Goal: Task Accomplishment & Management: Manage account settings

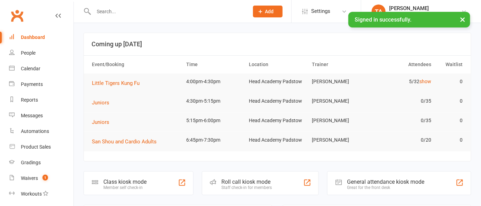
click at [172, 10] on input "text" at bounding box center [168, 12] width 152 height 10
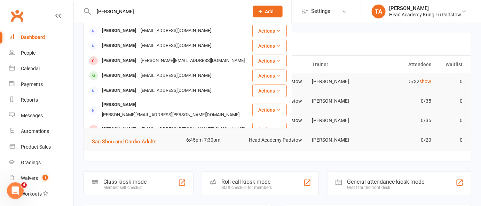
type input "[PERSON_NAME]"
click at [138, 46] on div "[EMAIL_ADDRESS][DOMAIN_NAME]" at bounding box center [175, 46] width 75 height 10
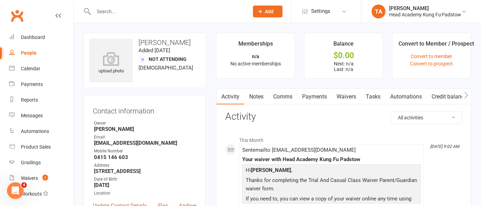
click at [348, 101] on link "Waivers" at bounding box center [346, 97] width 29 height 16
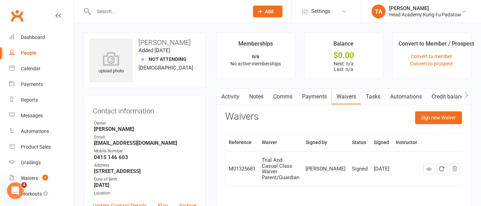
scroll to position [31, 0]
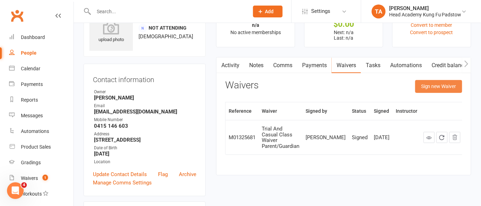
click at [429, 85] on button "Sign new Waiver" at bounding box center [438, 86] width 47 height 13
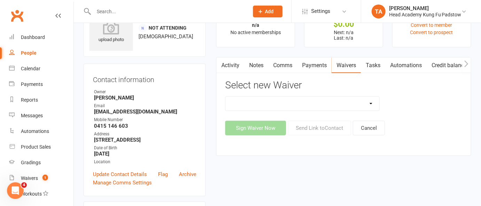
click at [268, 103] on select "Adults Waiver And Terms And Conditions Parent Or Guardian Waiver And Terms And …" at bounding box center [302, 104] width 154 height 14
select select "3665"
click at [225, 97] on select "Adults Waiver And Terms And Conditions Parent Or Guardian Waiver And Terms And …" at bounding box center [302, 104] width 154 height 14
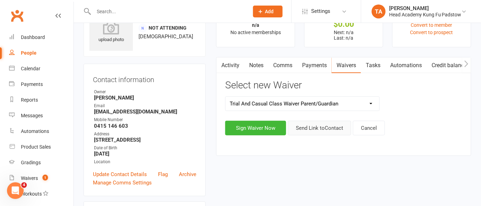
click at [317, 128] on button "Send Link to Contact" at bounding box center [319, 128] width 63 height 15
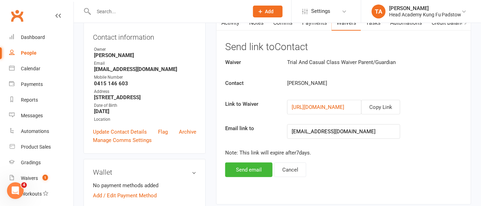
scroll to position [63, 0]
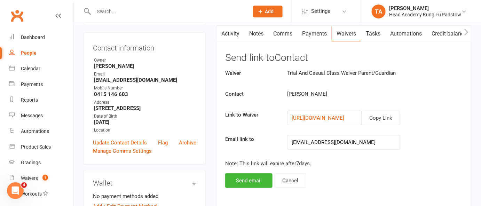
click at [283, 34] on link "Comms" at bounding box center [282, 34] width 29 height 16
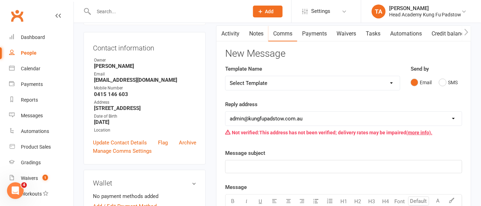
click at [353, 79] on select "Select Template [Email] Membership Waiver - ADULTS [Email] Membership Waiver - …" at bounding box center [312, 83] width 174 height 14
click at [428, 101] on div "Reply address [EMAIL_ADDRESS][DOMAIN_NAME] [EMAIL_ADDRESS][DOMAIN_NAME] [PERSON…" at bounding box center [343, 119] width 237 height 39
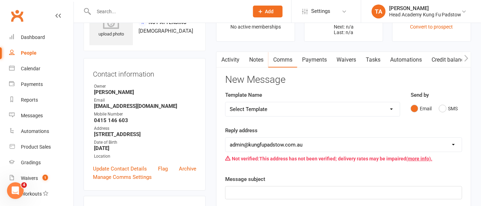
scroll to position [31, 0]
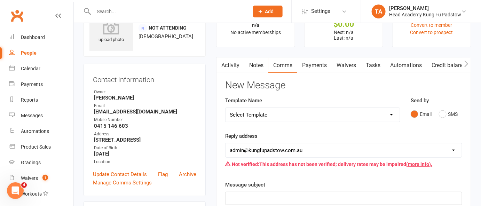
click at [415, 80] on h3 "New Message" at bounding box center [343, 85] width 237 height 11
click at [204, 87] on div "Contact information Owner [PERSON_NAME] Email [EMAIL_ADDRESS][DOMAIN_NAME] Mobi…" at bounding box center [145, 130] width 122 height 133
click at [35, 38] on div "Dashboard" at bounding box center [33, 37] width 24 height 6
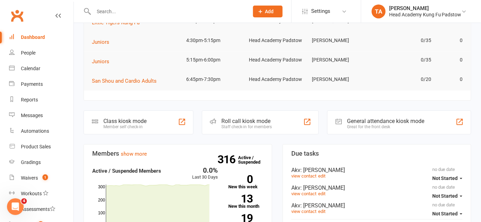
scroll to position [63, 0]
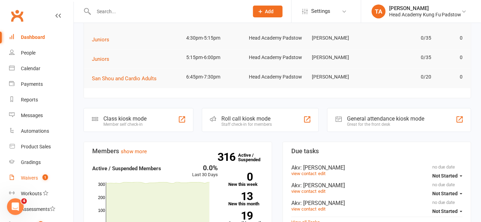
click at [42, 176] on count-badge "1" at bounding box center [43, 178] width 9 height 6
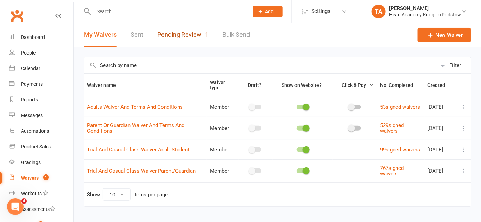
click at [200, 34] on link "Pending Review 1" at bounding box center [182, 35] width 51 height 24
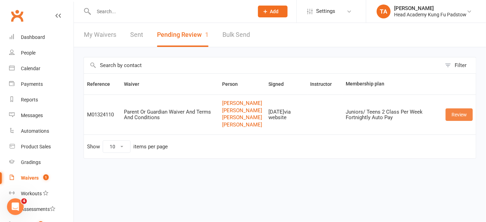
click at [461, 118] on link "Review" at bounding box center [458, 115] width 27 height 13
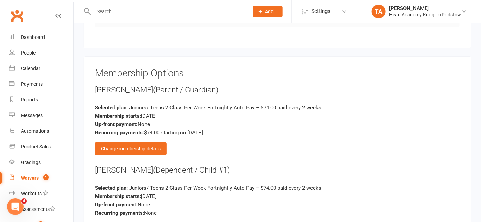
scroll to position [1170, 0]
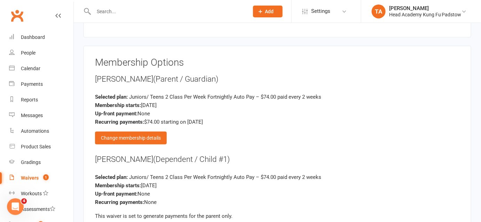
click at [137, 132] on div "Change membership details" at bounding box center [131, 138] width 72 height 13
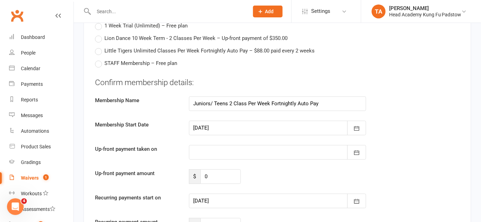
scroll to position [1392, 0]
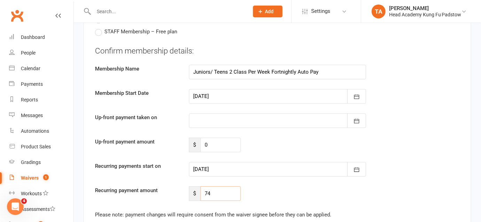
click at [219, 187] on input "74" at bounding box center [220, 194] width 41 height 15
type input "7"
type input "207.2"
click at [276, 171] on div "Confirm membership details: Membership Name Juniors/ Teens 2 Class Per Week For…" at bounding box center [277, 124] width 365 height 156
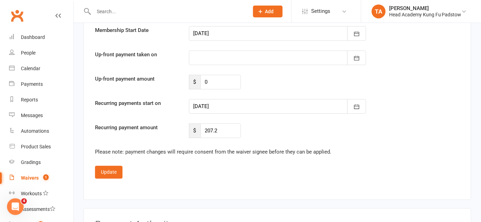
scroll to position [1423, 0]
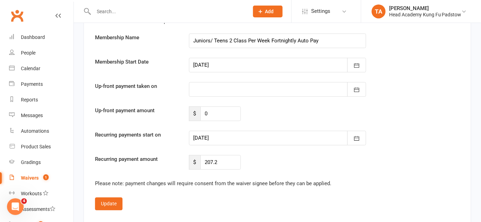
click at [240, 64] on div "Confirm membership details: Membership Name Juniors/ Teens 2 Class Per Week For…" at bounding box center [277, 92] width 365 height 156
click at [239, 58] on div at bounding box center [277, 65] width 177 height 15
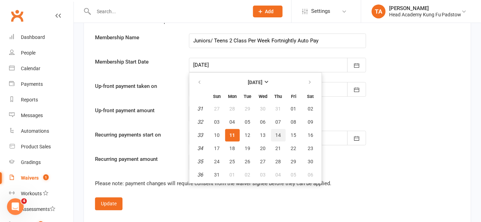
click at [278, 133] on span "14" at bounding box center [279, 136] width 6 height 6
type input "[DATE]"
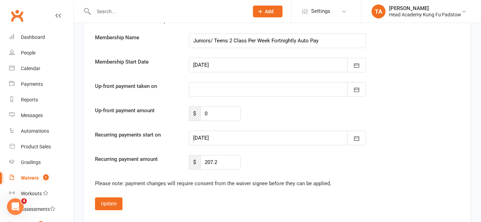
type input "[DATE]"
click at [295, 155] on div "Recurring payment amount $ 207.2" at bounding box center [277, 162] width 375 height 15
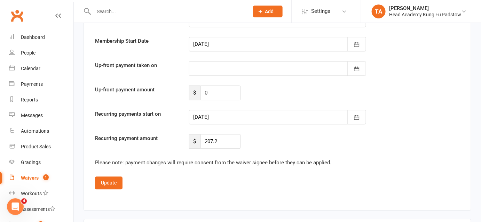
scroll to position [1455, 0]
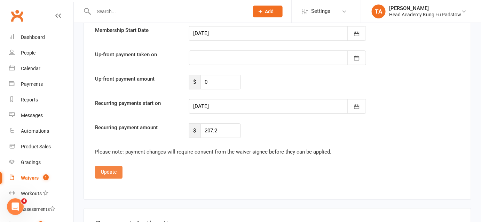
click at [115, 166] on button "Update" at bounding box center [108, 172] width 27 height 13
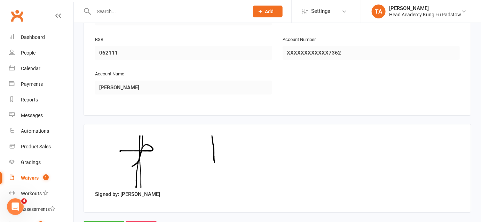
scroll to position [1623, 0]
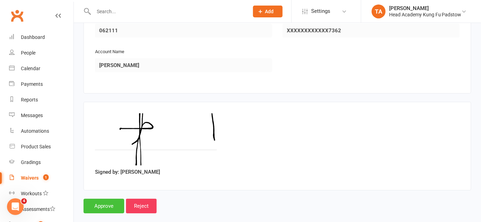
click at [105, 199] on input "Approve" at bounding box center [104, 206] width 41 height 15
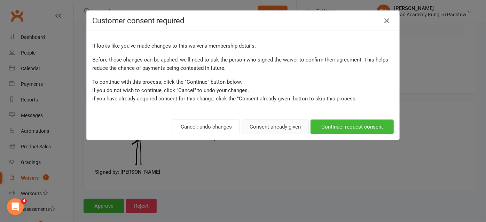
click at [290, 126] on button "Consent already given" at bounding box center [274, 127] width 67 height 15
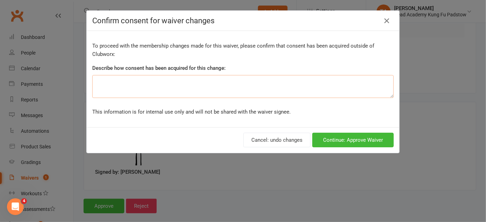
click at [279, 82] on textarea at bounding box center [242, 86] width 301 height 23
type textarea "Given via email"
click at [379, 141] on button "Continue: Approve Waiver" at bounding box center [352, 140] width 81 height 15
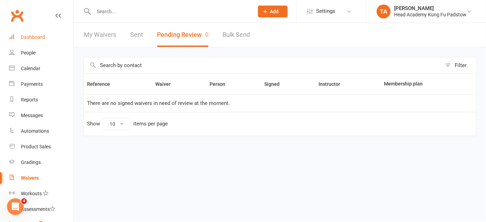
click at [31, 38] on div "Dashboard" at bounding box center [33, 37] width 24 height 6
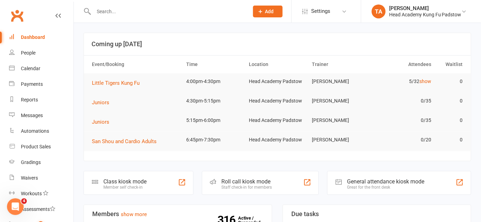
click at [118, 6] on div at bounding box center [164, 11] width 160 height 23
click at [118, 9] on input "text" at bounding box center [168, 12] width 152 height 10
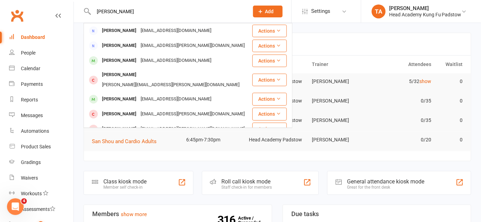
type input "[PERSON_NAME]"
click at [130, 31] on div "[PERSON_NAME]" at bounding box center [119, 31] width 39 height 10
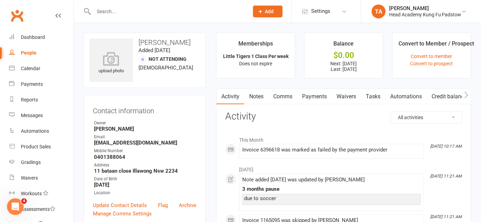
click at [327, 99] on link "Payments" at bounding box center [314, 97] width 34 height 16
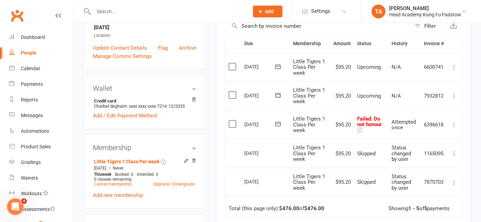
scroll to position [158, 0]
click at [28, 82] on div "Payments" at bounding box center [32, 84] width 22 height 6
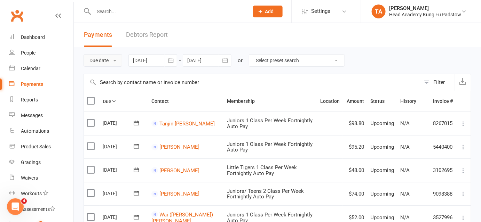
click at [100, 64] on button "Due date" at bounding box center [103, 60] width 39 height 13
click at [97, 104] on link "Date failed" at bounding box center [118, 104] width 69 height 14
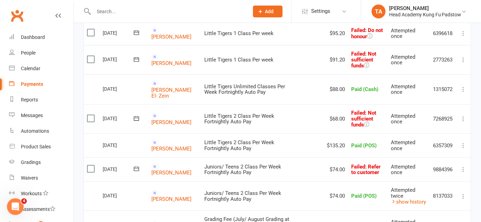
scroll to position [126, 0]
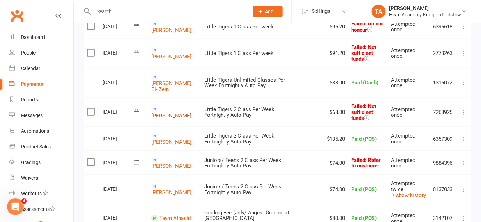
click at [166, 113] on link "[PERSON_NAME]" at bounding box center [171, 116] width 40 height 6
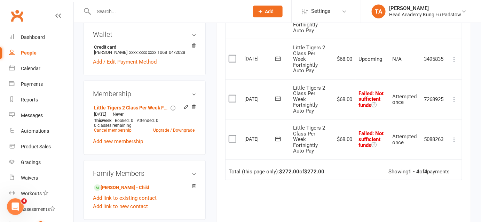
scroll to position [221, 0]
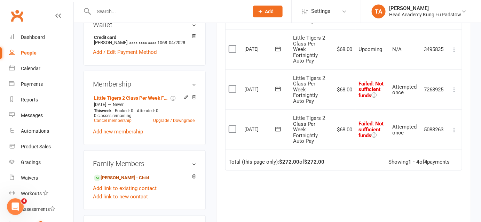
click at [142, 182] on link "[PERSON_NAME] - Child" at bounding box center [121, 178] width 55 height 7
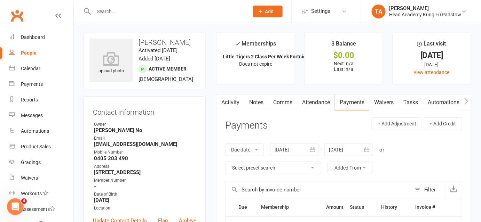
click at [292, 123] on header "Payments + Add Adjustment + Add Credit" at bounding box center [343, 127] width 237 height 19
click at [213, 136] on main "✓ Memberships Little Tigers 2 Class Per Week Fortnightly... Does not expire $ B…" at bounding box center [343, 198] width 265 height 330
click at [34, 36] on div "Dashboard" at bounding box center [33, 37] width 24 height 6
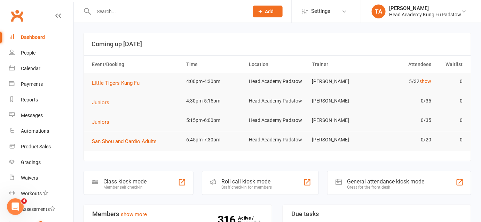
click at [273, 13] on span "Add" at bounding box center [269, 12] width 9 height 6
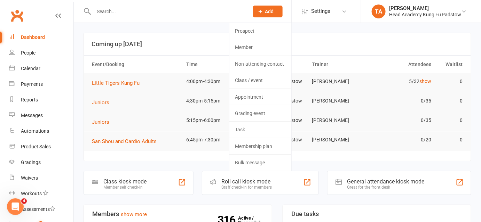
click at [257, 130] on link "Task" at bounding box center [260, 130] width 62 height 16
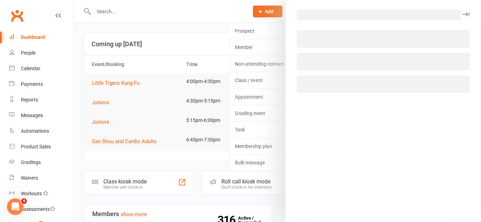
select select "42221"
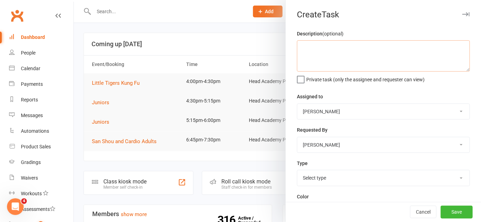
click at [370, 52] on textarea at bounding box center [383, 55] width 173 height 31
type textarea "P"
type textarea "Invoice for [PERSON_NAME]/ [PERSON_NAME]"
click at [366, 118] on select "[PERSON_NAME] [PERSON_NAME] No [PERSON_NAME] [PERSON_NAME] Instructor A" at bounding box center [383, 111] width 172 height 15
click at [297, 104] on select "[PERSON_NAME] [PERSON_NAME] No [PERSON_NAME] [PERSON_NAME] Instructor A" at bounding box center [383, 111] width 172 height 15
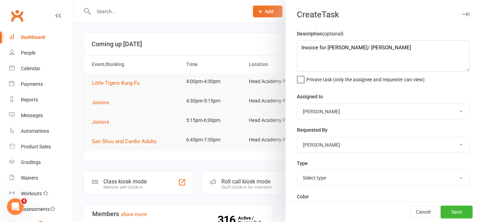
click at [350, 93] on div "Assigned to [PERSON_NAME] [PERSON_NAME] No [PERSON_NAME] [PERSON_NAME] Instruct…" at bounding box center [383, 106] width 173 height 27
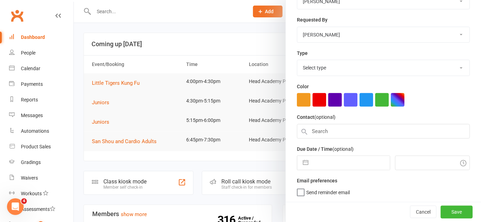
scroll to position [112, 0]
click at [339, 63] on select "Select type $25 referral card Admin task Akv E-mail Follow up trials Grading Ho…" at bounding box center [383, 67] width 172 height 15
select select "18470"
click at [297, 60] on select "Select type $25 referral card Admin task Akv E-mail Follow up trials Grading Ho…" at bounding box center [383, 67] width 172 height 15
click at [365, 51] on div "Type $25 referral card Admin task Akv E-mail Follow up trials Grading Holiday c…" at bounding box center [383, 62] width 173 height 27
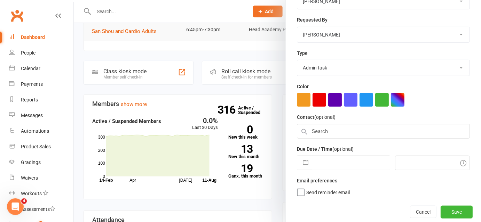
scroll to position [126, 0]
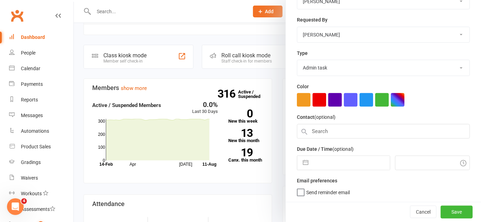
click at [445, 202] on div "Description (optional) Invoice for [PERSON_NAME]/ [PERSON_NAME] Private task (o…" at bounding box center [383, 60] width 195 height 283
click at [451, 206] on button "Save" at bounding box center [457, 212] width 32 height 13
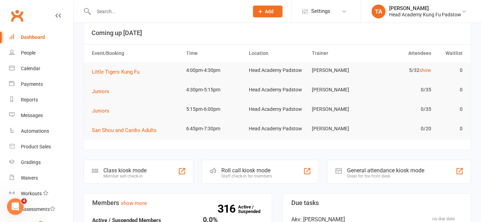
scroll to position [0, 0]
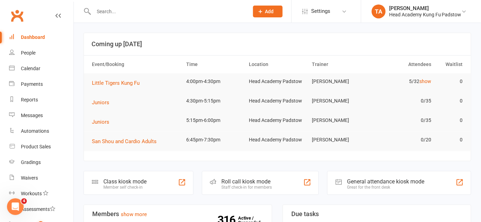
click at [157, 11] on input "text" at bounding box center [168, 12] width 152 height 10
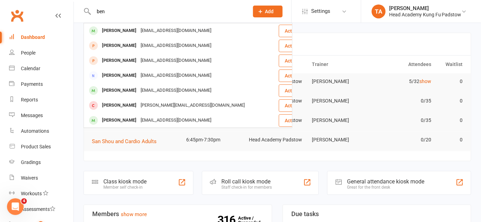
type input "ben"
click at [174, 94] on div "[EMAIL_ADDRESS][DOMAIN_NAME]" at bounding box center [175, 91] width 75 height 10
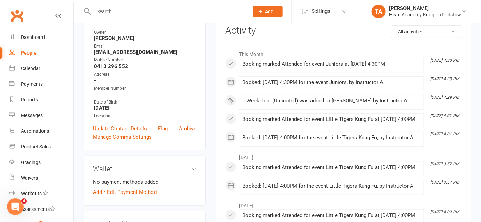
scroll to position [63, 0]
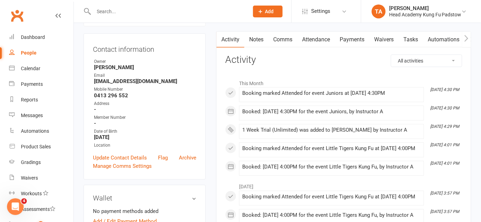
click at [155, 17] on div at bounding box center [164, 11] width 160 height 23
click at [154, 14] on input "text" at bounding box center [168, 12] width 152 height 10
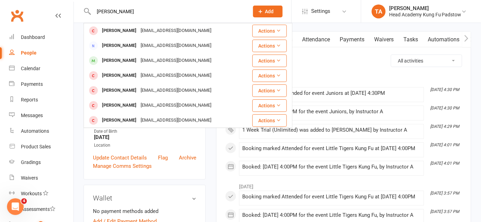
type input "[PERSON_NAME]"
click at [149, 47] on div "[EMAIL_ADDRESS][DOMAIN_NAME]" at bounding box center [175, 46] width 75 height 10
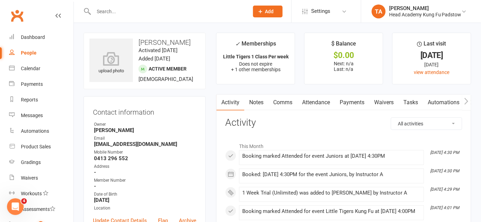
click at [136, 10] on input "text" at bounding box center [168, 12] width 152 height 10
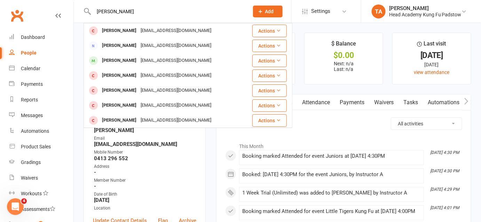
type input "[PERSON_NAME]"
click at [146, 60] on div "[EMAIL_ADDRESS][DOMAIN_NAME]" at bounding box center [175, 61] width 75 height 10
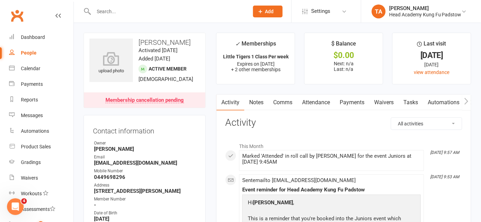
click at [310, 104] on link "Attendance" at bounding box center [316, 103] width 38 height 16
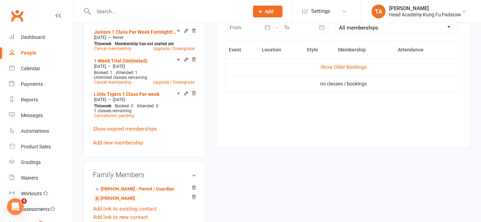
scroll to position [316, 0]
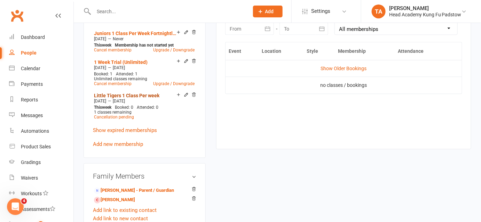
click at [134, 94] on link "Little Tigers 1 Class Per week" at bounding box center [126, 96] width 65 height 6
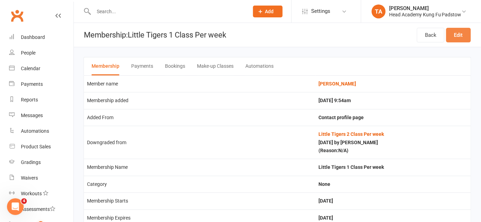
click at [464, 36] on link "Edit" at bounding box center [458, 35] width 25 height 15
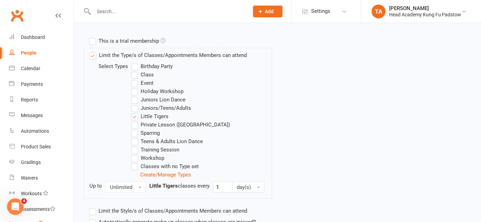
scroll to position [221, 0]
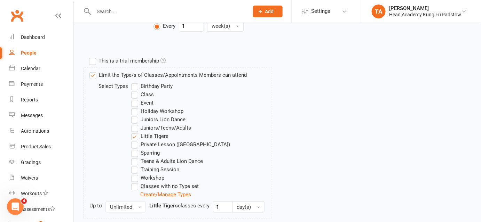
click at [134, 128] on label "Juniors/Teens/Adults" at bounding box center [161, 128] width 60 height 8
click at [134, 124] on input "Juniors/Teens/Adults" at bounding box center [133, 124] width 5 height 0
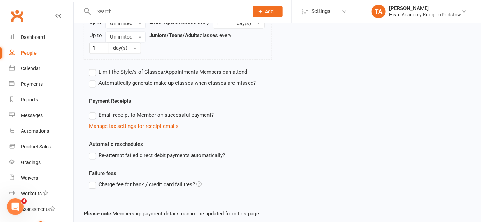
scroll to position [441, 0]
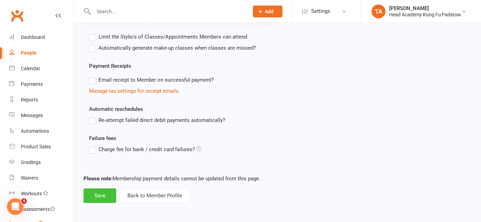
click at [105, 196] on button "Save" at bounding box center [100, 196] width 33 height 15
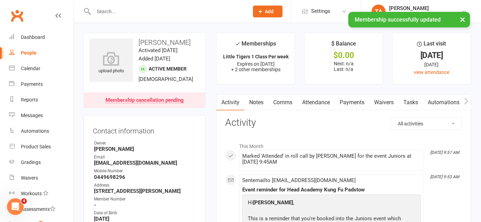
click at [191, 147] on strong "[PERSON_NAME]" at bounding box center [145, 149] width 102 height 6
click at [140, 10] on input "text" at bounding box center [168, 12] width 152 height 10
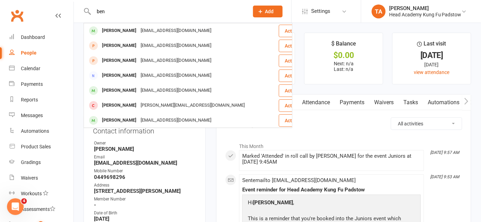
type input "ben"
click at [166, 92] on div "[EMAIL_ADDRESS][DOMAIN_NAME]" at bounding box center [175, 91] width 75 height 10
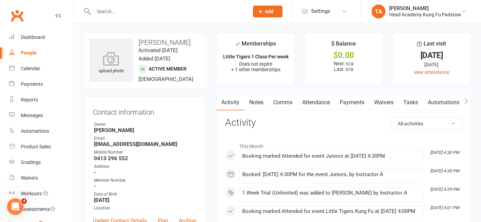
click at [151, 15] on input "text" at bounding box center [168, 12] width 152 height 10
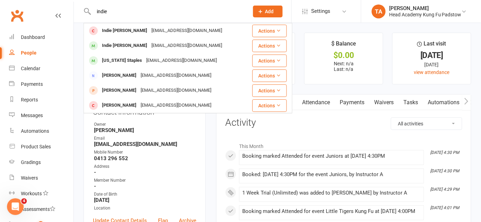
type input "indie"
click at [182, 47] on div "[EMAIL_ADDRESS][DOMAIN_NAME]" at bounding box center [186, 46] width 75 height 10
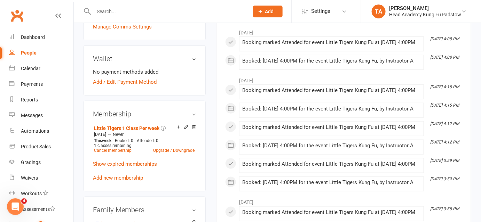
scroll to position [221, 0]
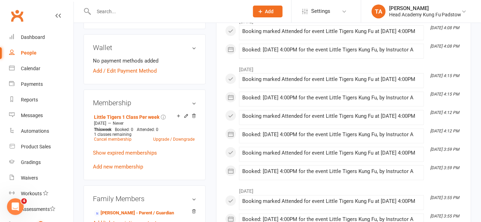
click at [137, 149] on p "Show expired memberships" at bounding box center [144, 153] width 103 height 8
click at [136, 150] on link "Show expired memberships" at bounding box center [125, 153] width 64 height 6
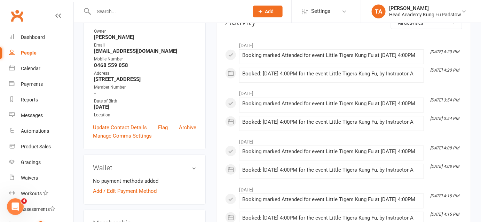
scroll to position [63, 0]
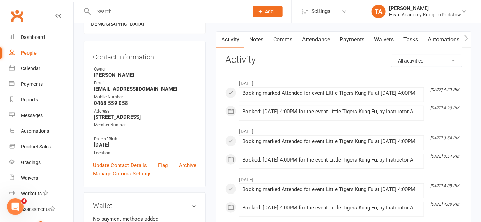
click at [323, 35] on link "Attendance" at bounding box center [316, 40] width 38 height 16
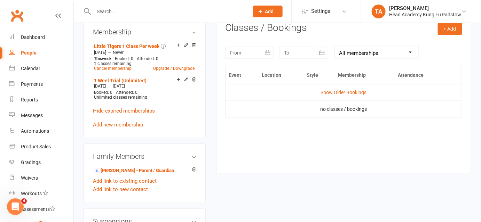
scroll to position [285, 0]
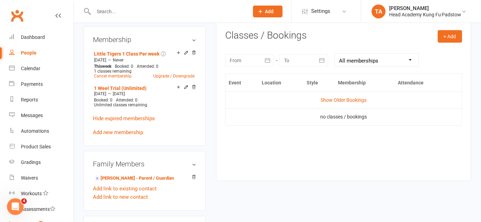
click at [350, 100] on link "Show Older Bookings" at bounding box center [344, 100] width 46 height 6
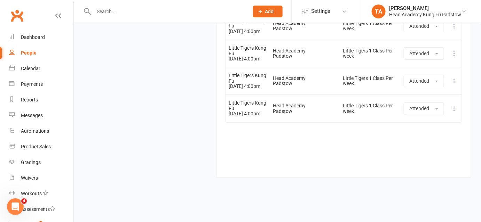
scroll to position [1090, 0]
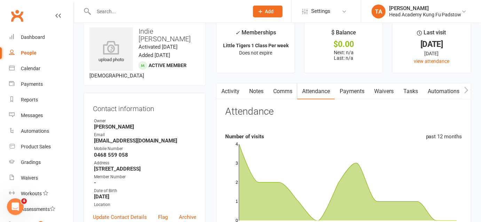
scroll to position [0, 0]
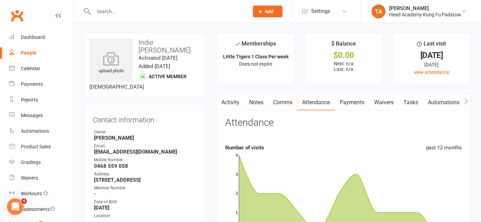
click at [176, 129] on div "Owner" at bounding box center [145, 132] width 102 height 7
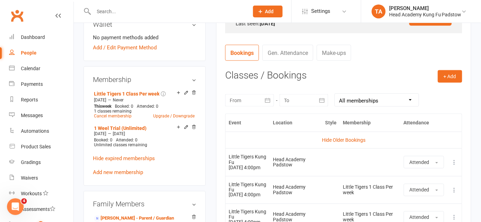
scroll to position [253, 0]
